Goal: Task Accomplishment & Management: Manage account settings

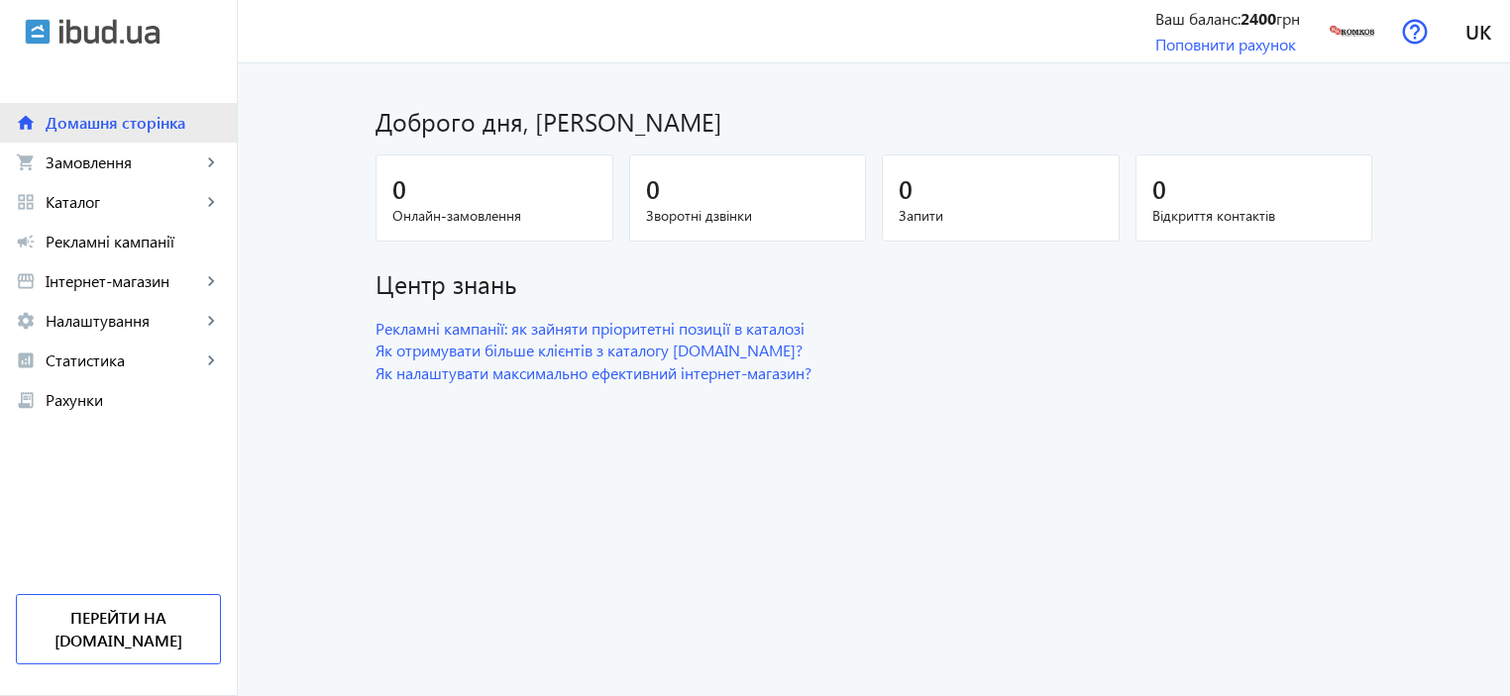
click at [74, 126] on span "Домашня сторінка" at bounding box center [133, 123] width 175 height 20
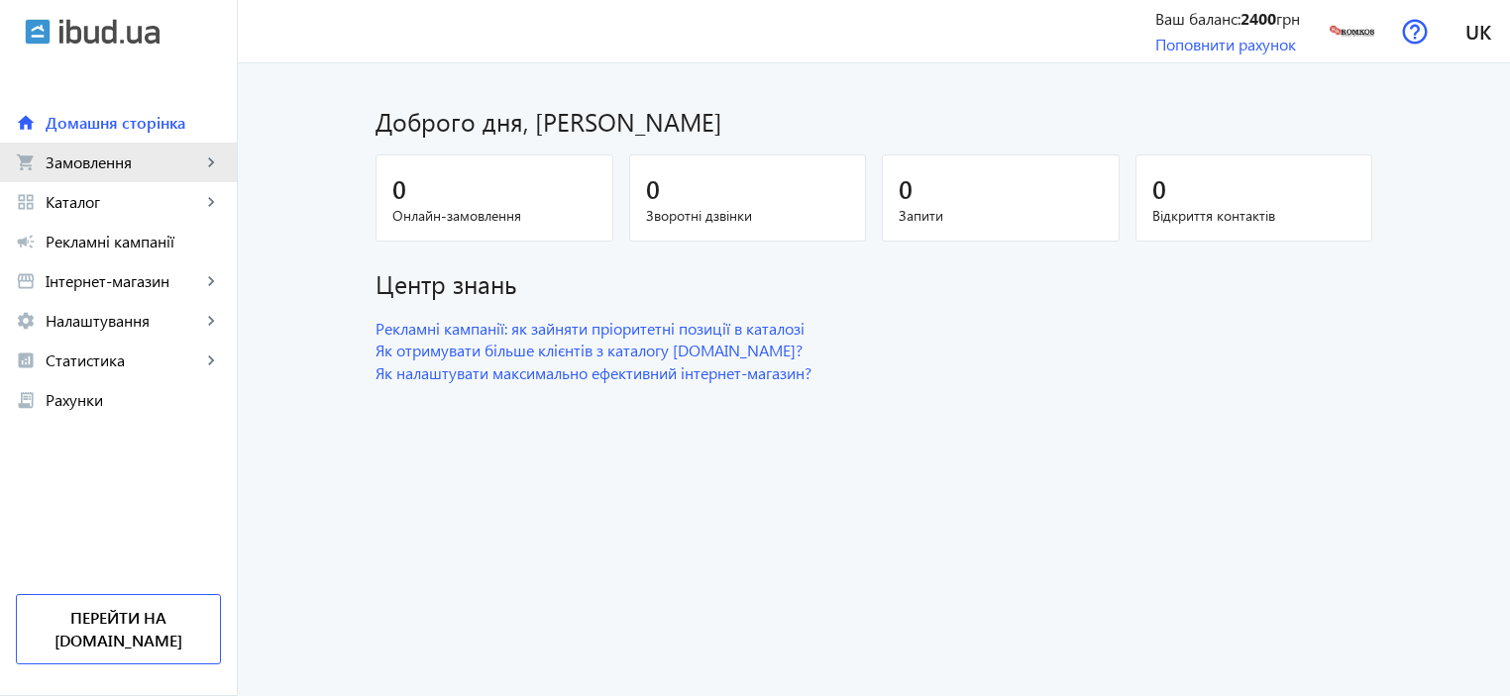
click at [56, 170] on span "Замовлення" at bounding box center [124, 163] width 156 height 20
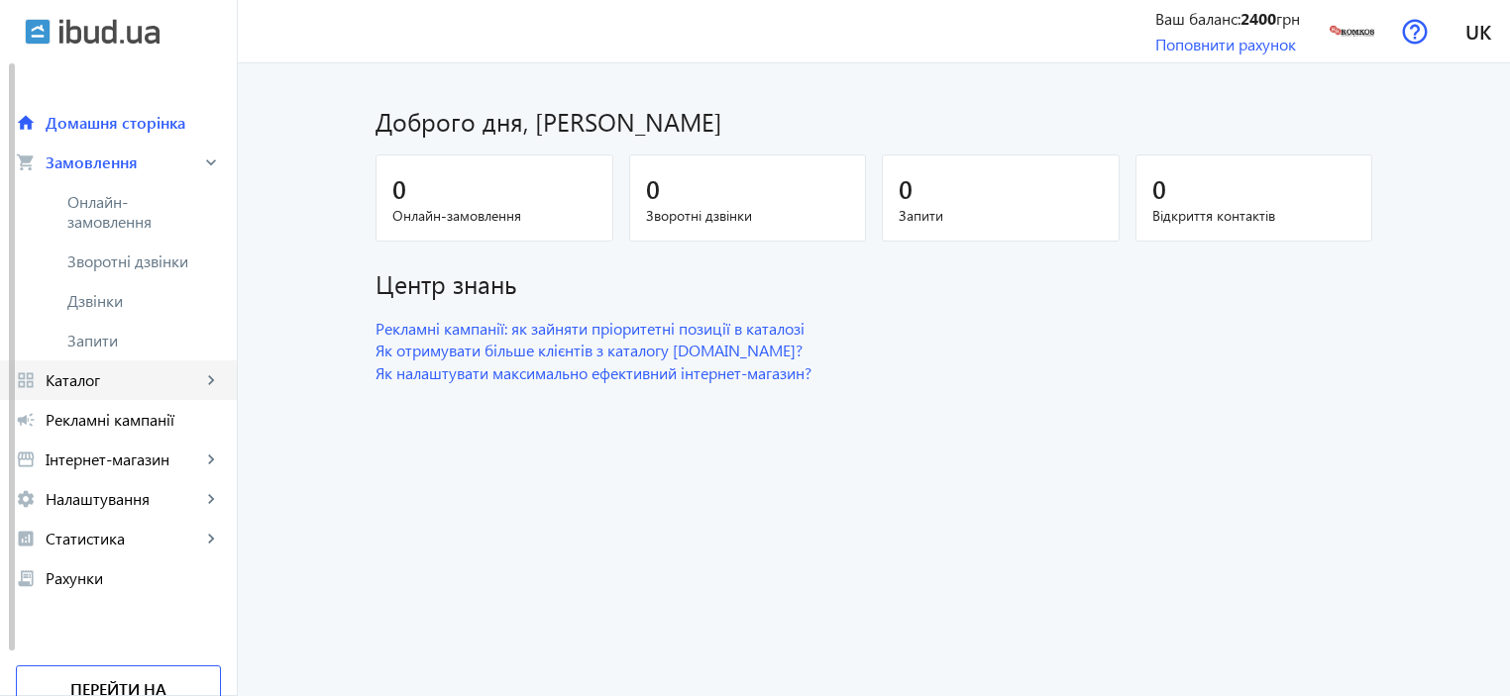
click at [56, 376] on span "Каталог" at bounding box center [124, 380] width 156 height 20
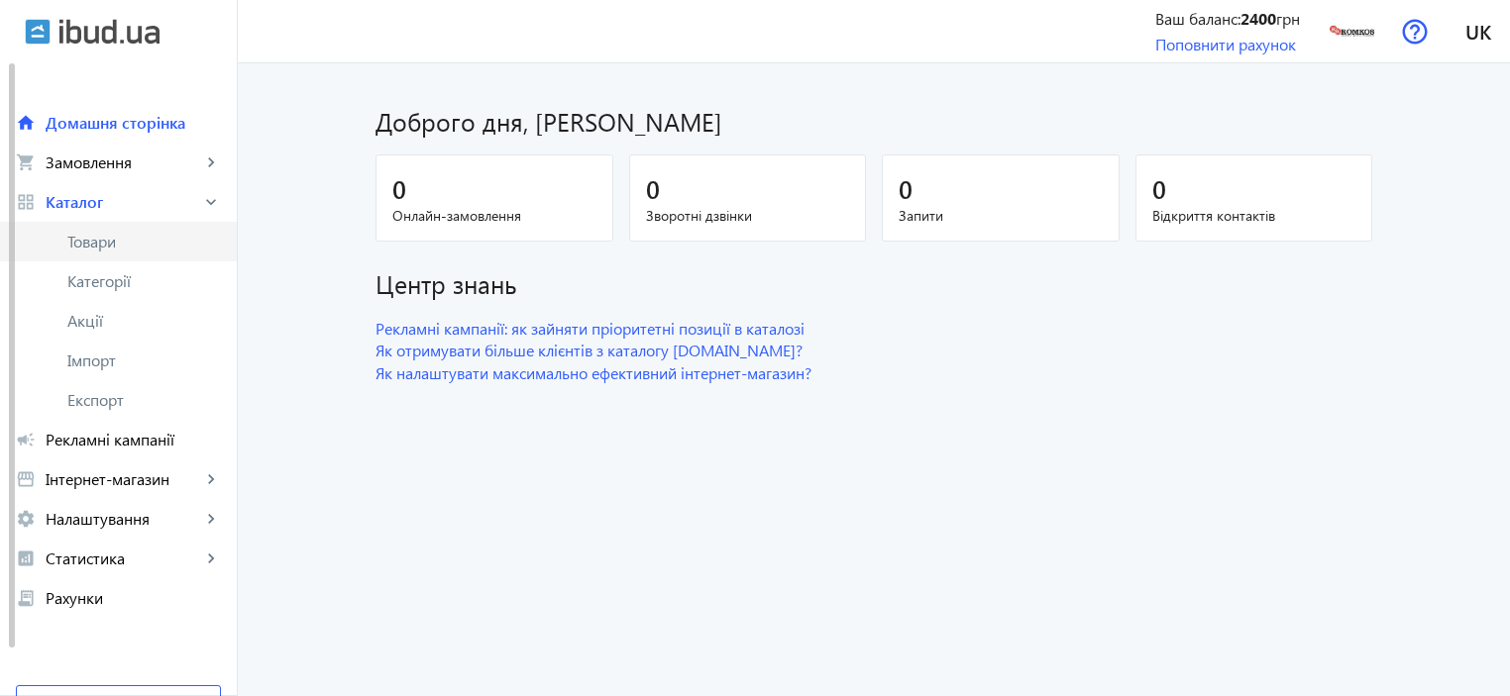
click at [95, 241] on span "Товари" at bounding box center [144, 242] width 154 height 20
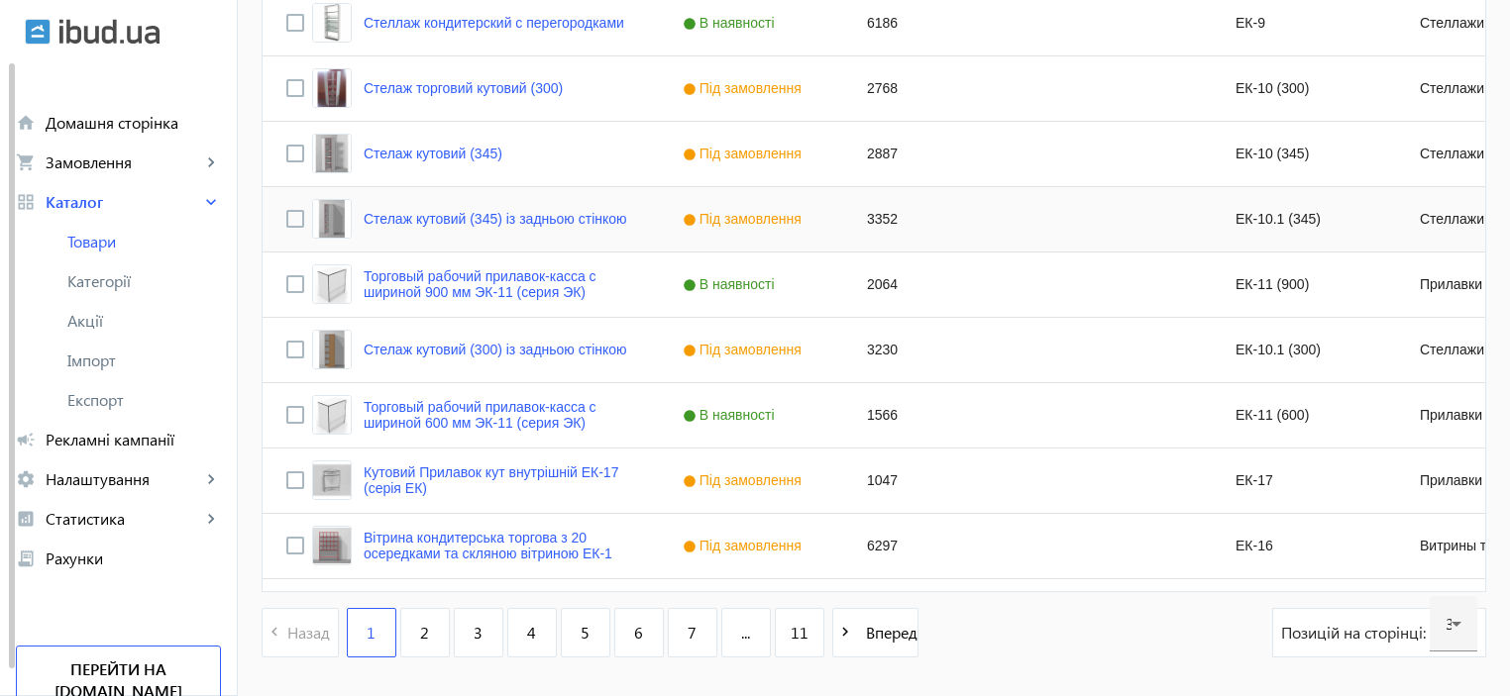
scroll to position [1969, 0]
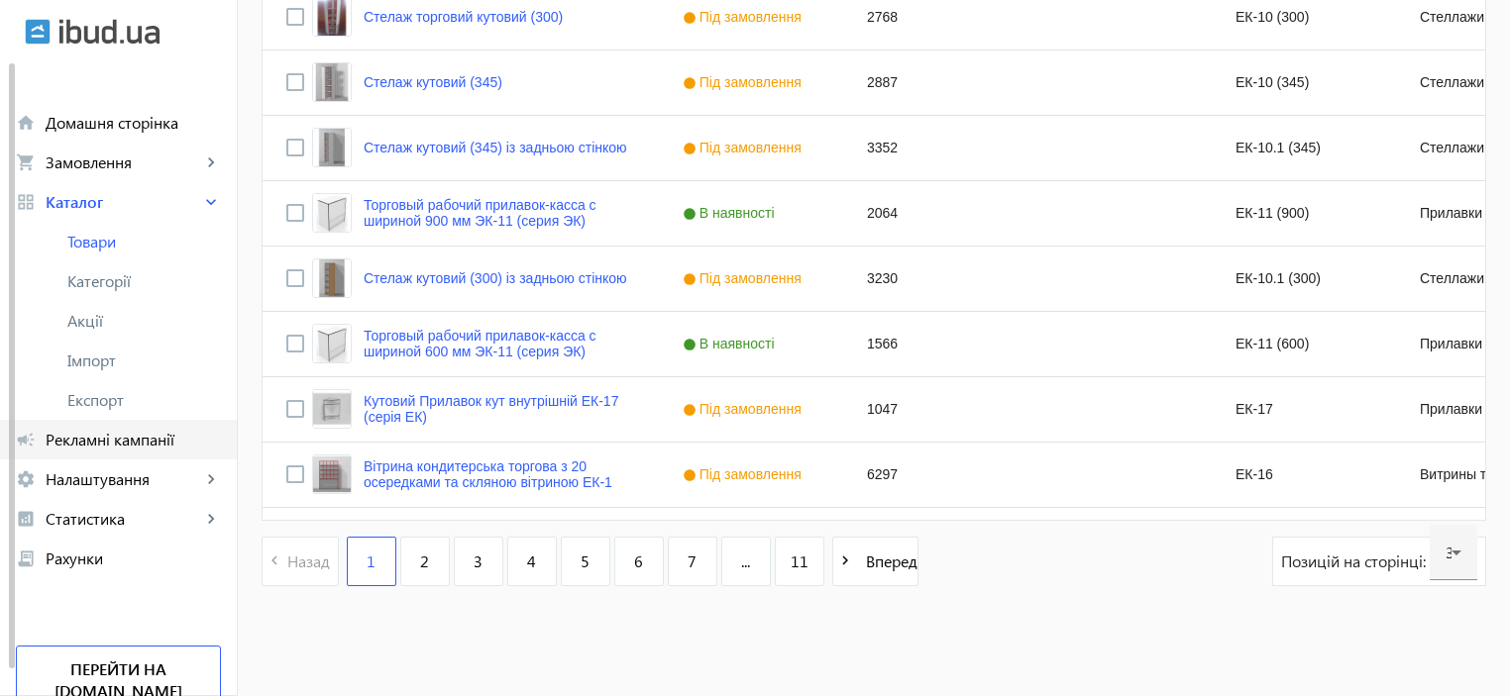
click at [102, 445] on span "Рекламні кампанії" at bounding box center [133, 440] width 175 height 20
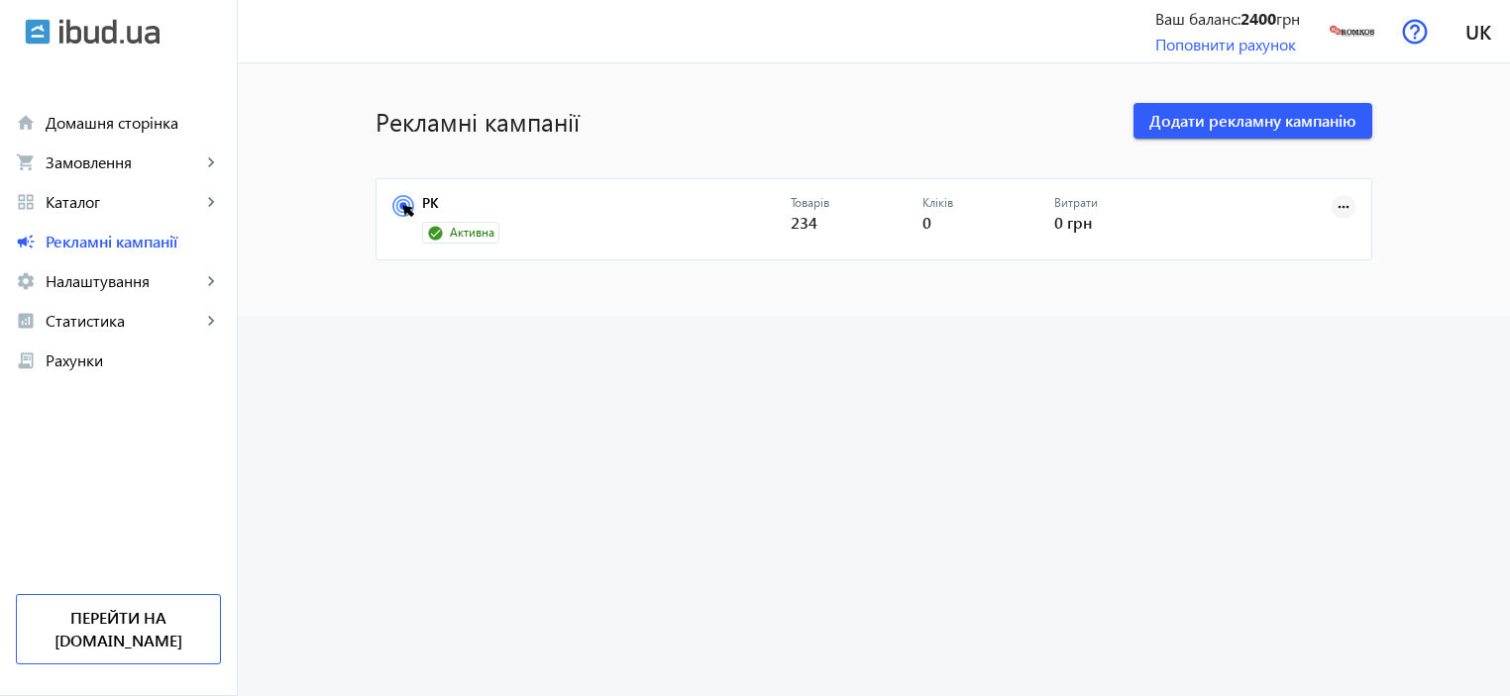
click at [1336, 202] on mat-icon "more_horiz" at bounding box center [1343, 207] width 22 height 22
click at [1288, 292] on span "Редагувати" at bounding box center [1281, 298] width 104 height 16
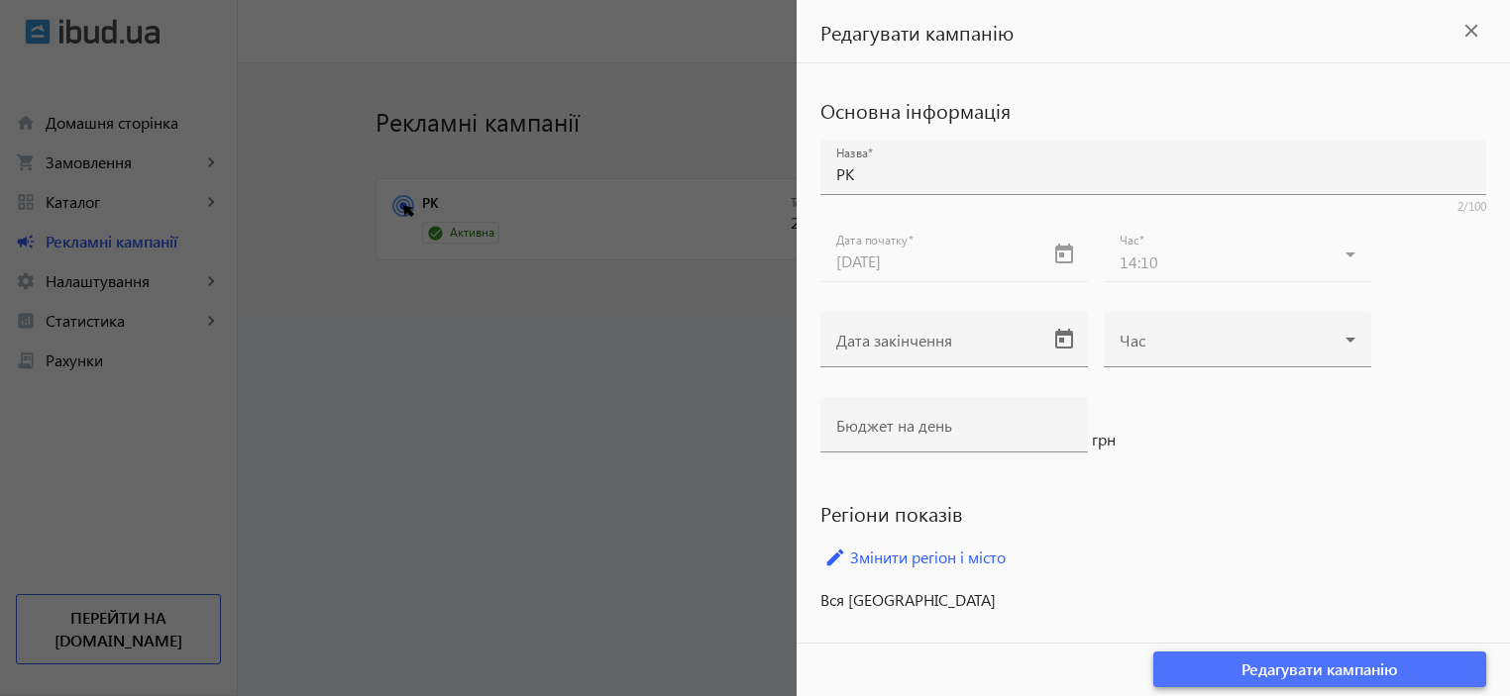
click at [1311, 668] on span "Редагувати кампанію" at bounding box center [1319, 670] width 157 height 22
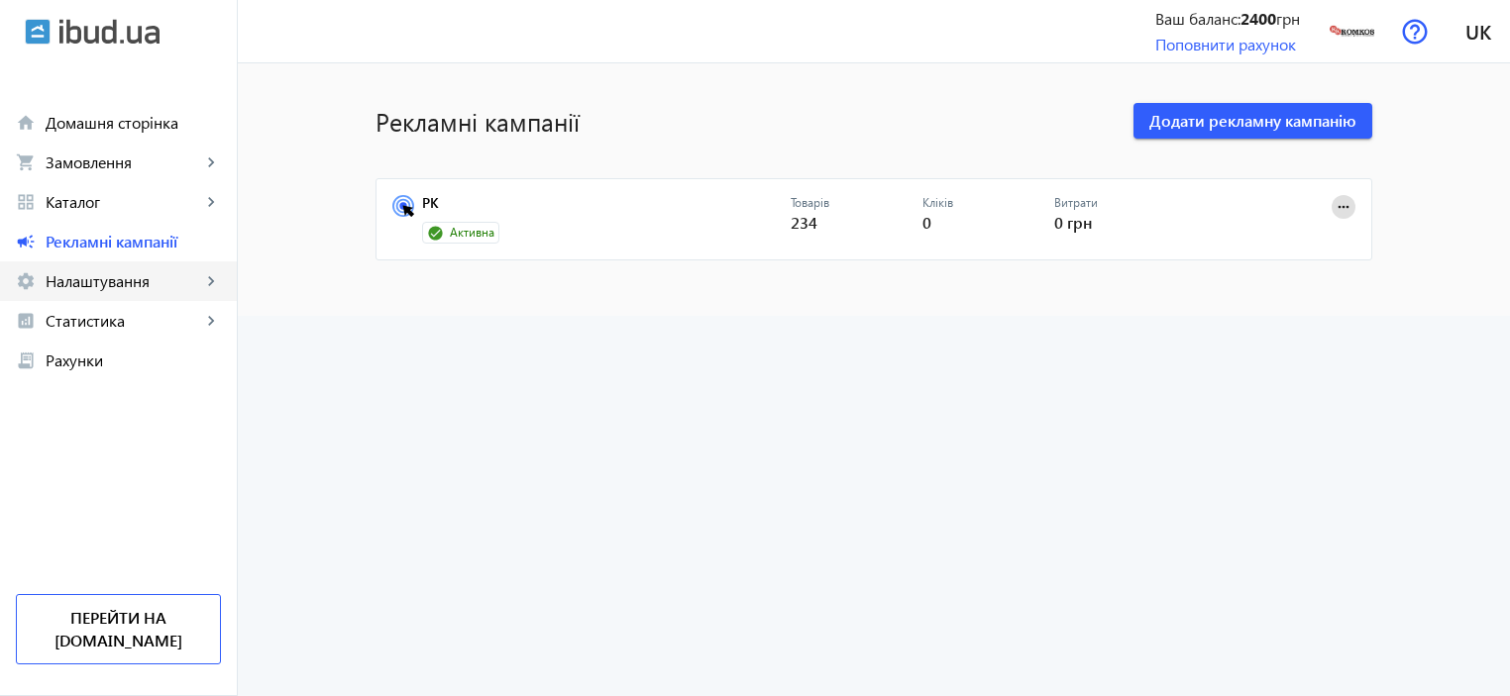
click at [139, 284] on span "Налаштування" at bounding box center [124, 281] width 156 height 20
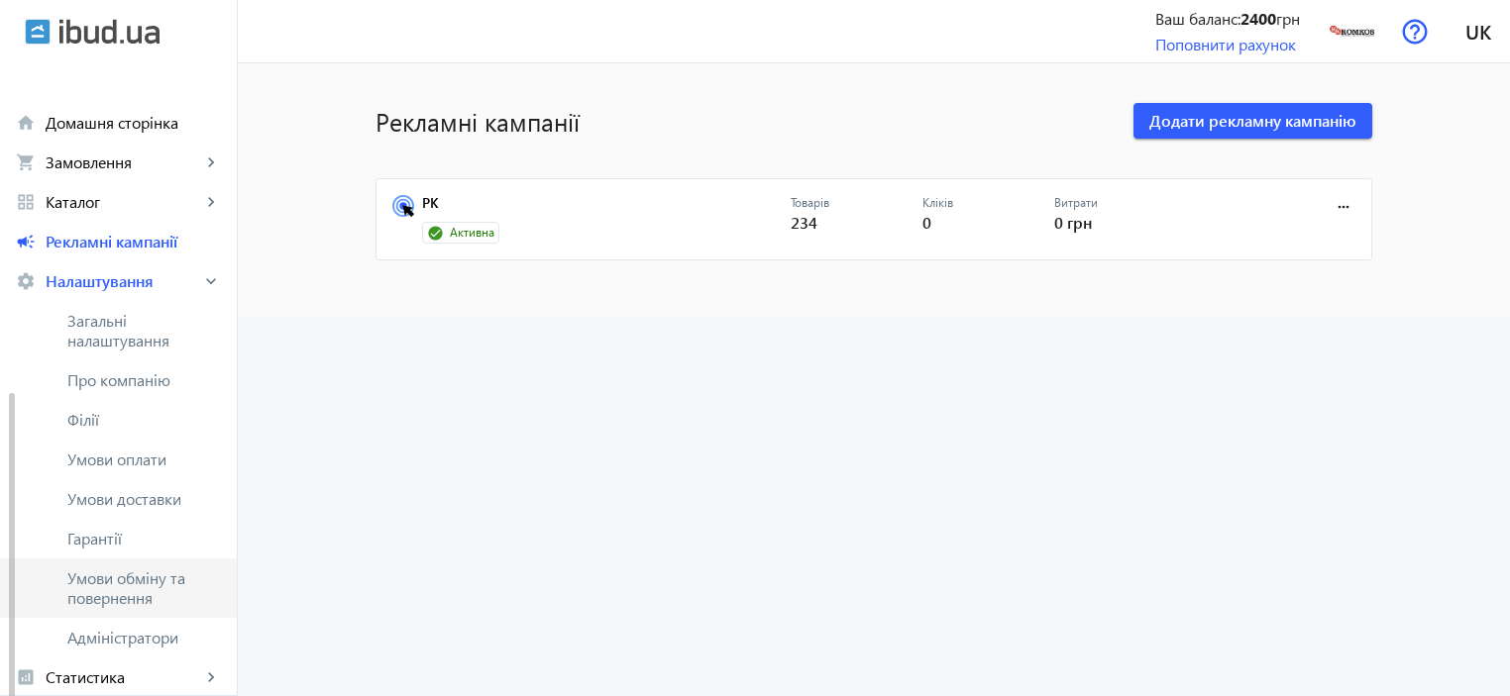
scroll to position [186, 0]
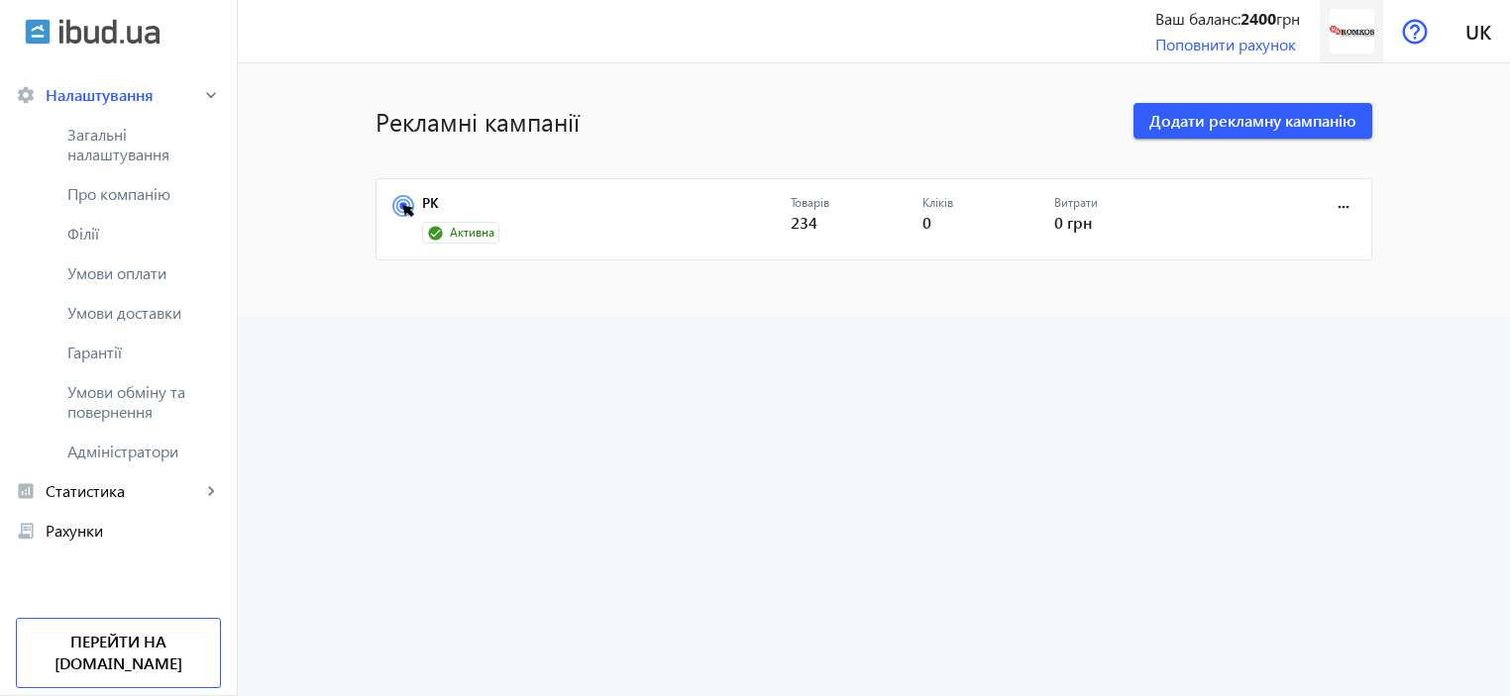
click at [1351, 32] on img at bounding box center [1351, 31] width 45 height 45
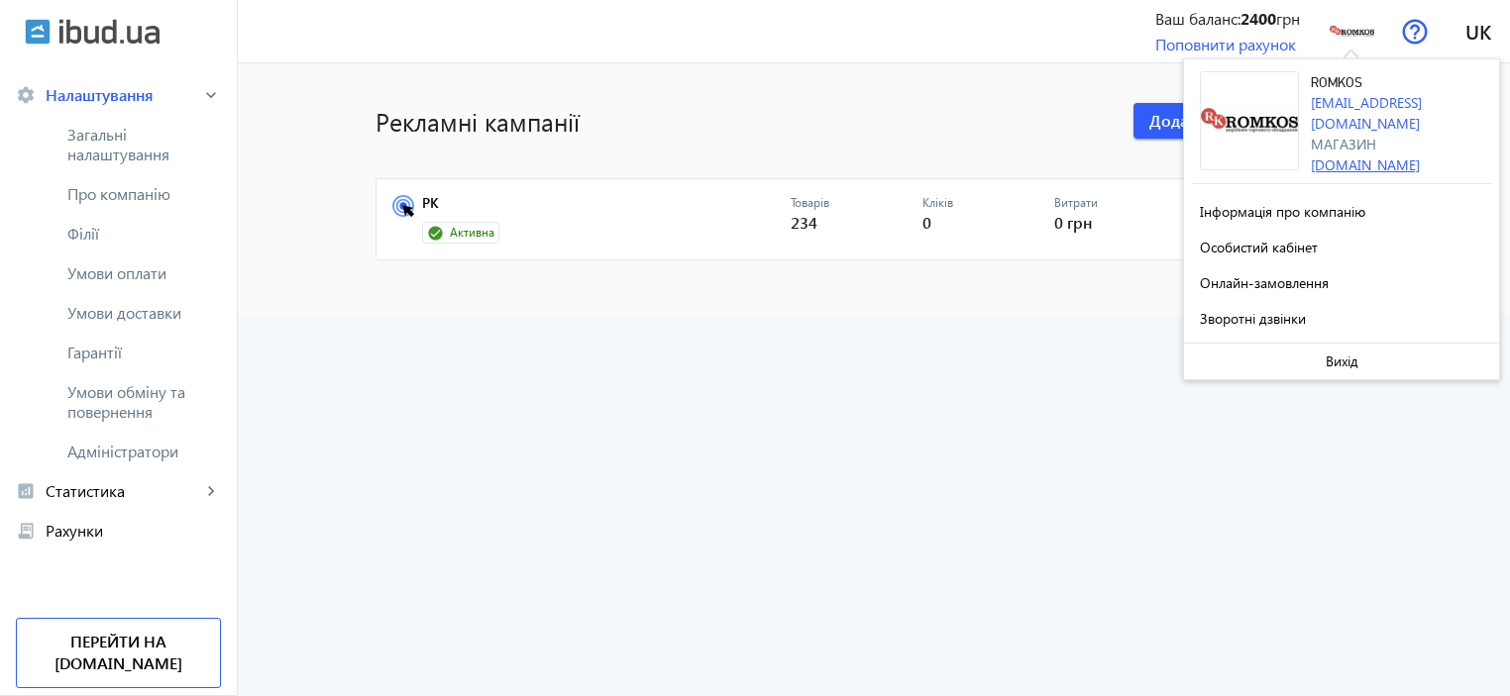
click at [1350, 156] on link "[DOMAIN_NAME]" at bounding box center [1365, 165] width 109 height 19
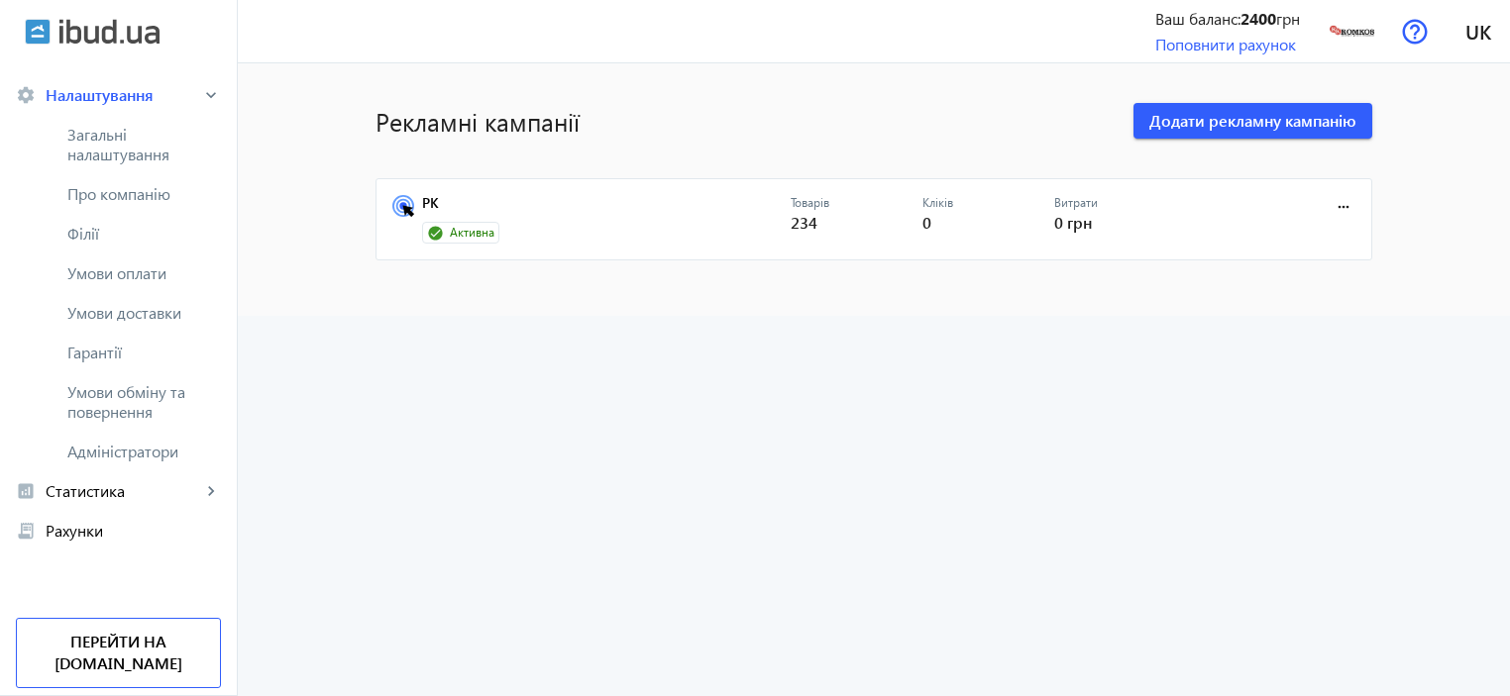
click at [265, 233] on mat-sidenav-content "Рекламні кампанії Додати рекламну кампанію РК Активна Товарів 234 Кліків 0 Витр…" at bounding box center [874, 189] width 1272 height 253
